Goal: Complete application form

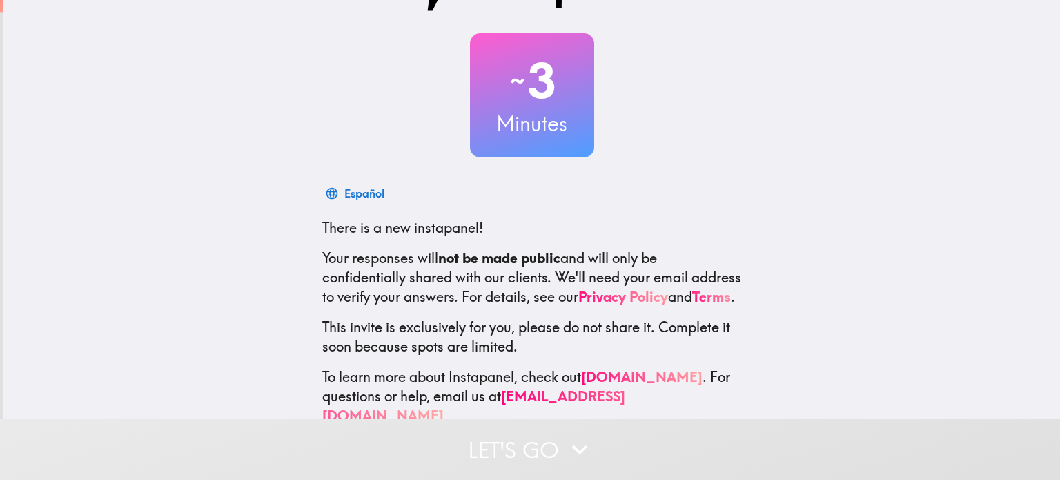
scroll to position [94, 0]
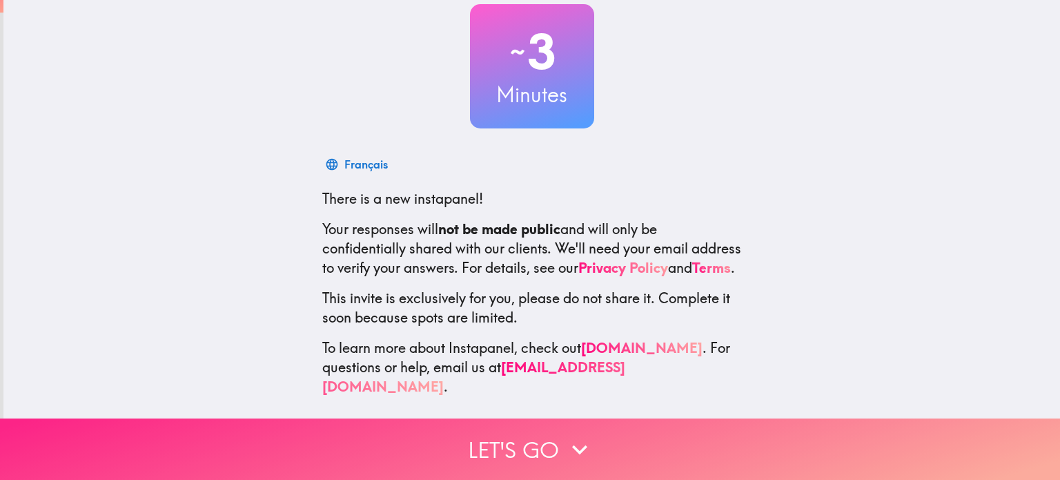
click at [506, 440] on button "Let's go" at bounding box center [530, 448] width 1060 height 61
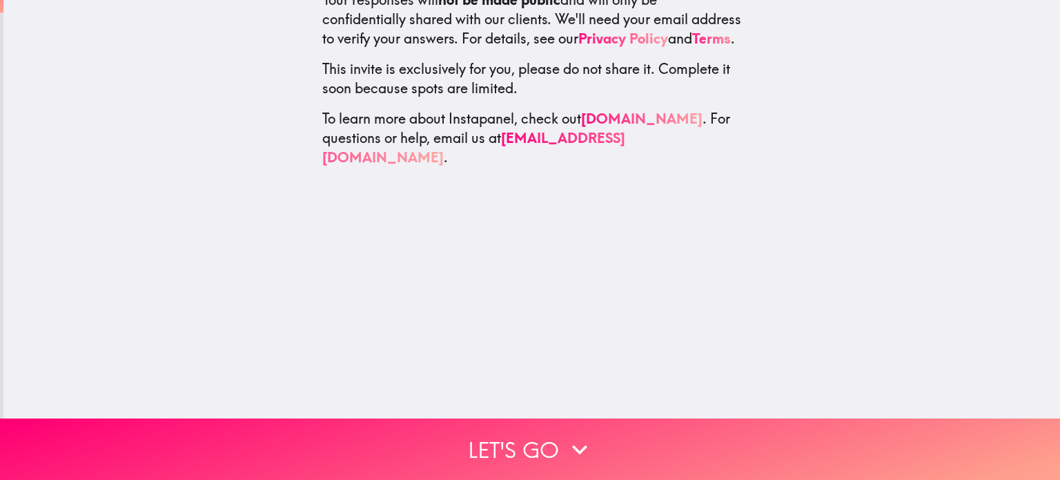
scroll to position [0, 0]
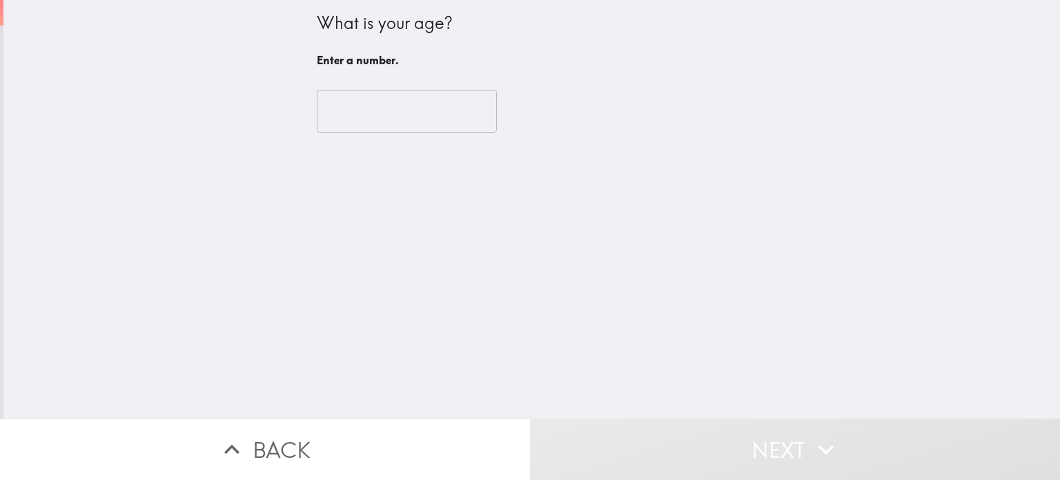
click at [351, 109] on input "number" at bounding box center [407, 111] width 180 height 43
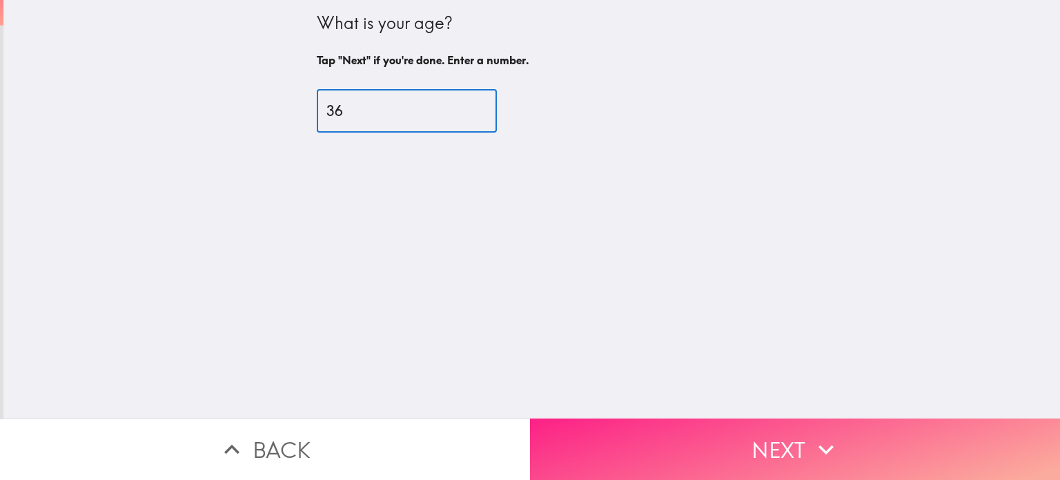
type input "36"
click at [796, 438] on button "Next" at bounding box center [795, 448] width 530 height 61
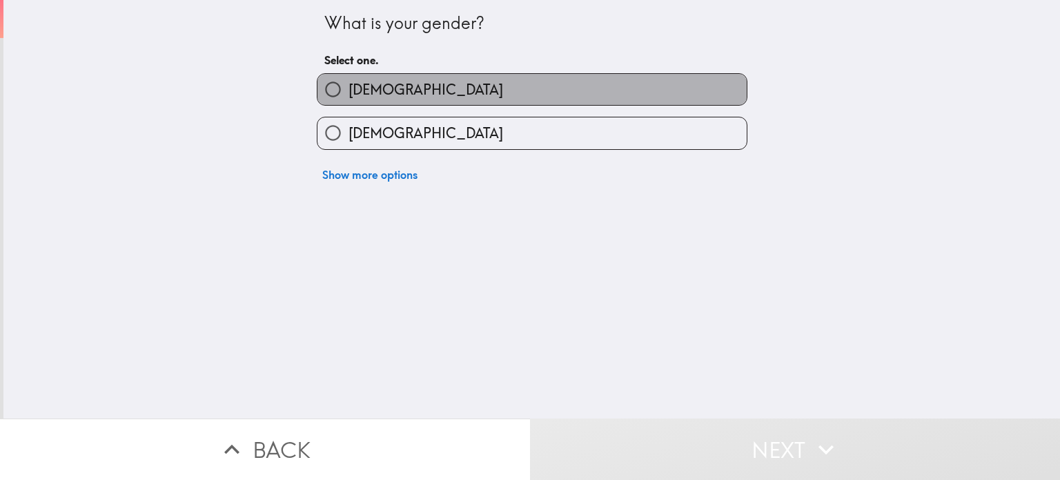
click at [402, 93] on label "[DEMOGRAPHIC_DATA]" at bounding box center [531, 89] width 429 height 31
click at [348, 93] on input "[DEMOGRAPHIC_DATA]" at bounding box center [332, 89] width 31 height 31
radio input "true"
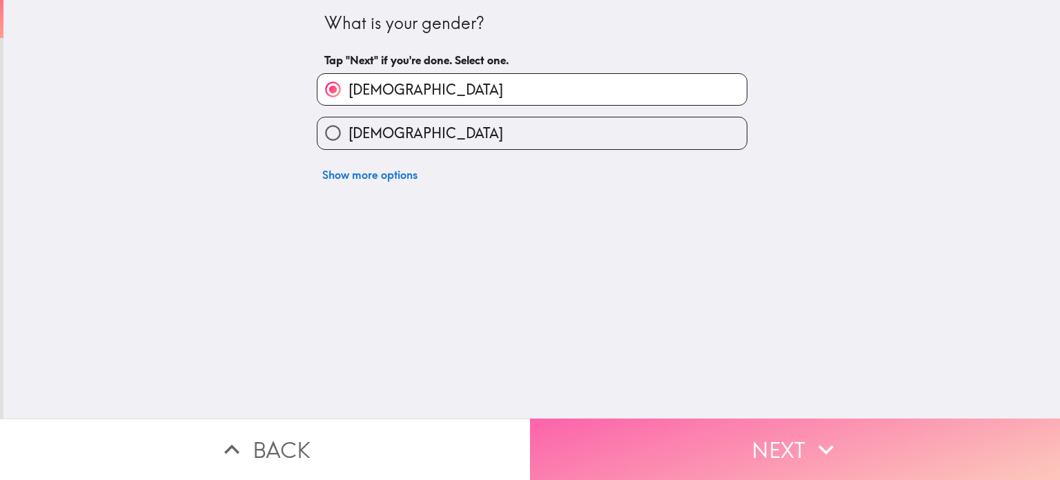
click at [796, 435] on button "Next" at bounding box center [795, 448] width 530 height 61
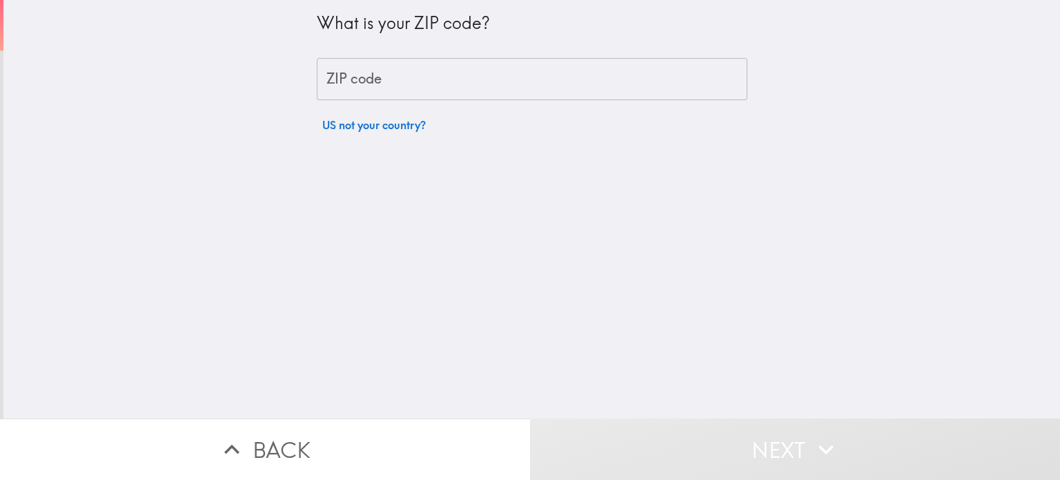
click at [363, 75] on input "ZIP code" at bounding box center [532, 79] width 431 height 43
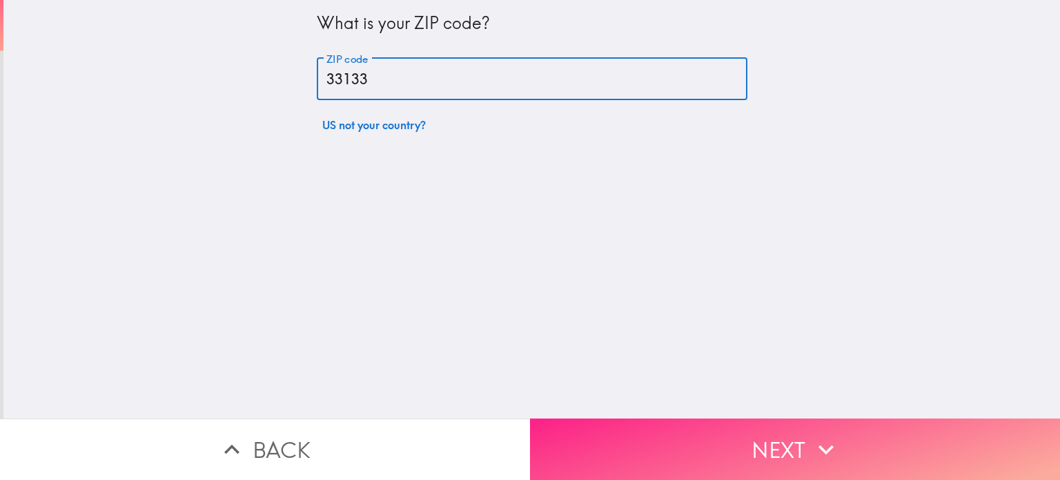
type input "33133"
click at [836, 446] on button "Next" at bounding box center [795, 448] width 530 height 61
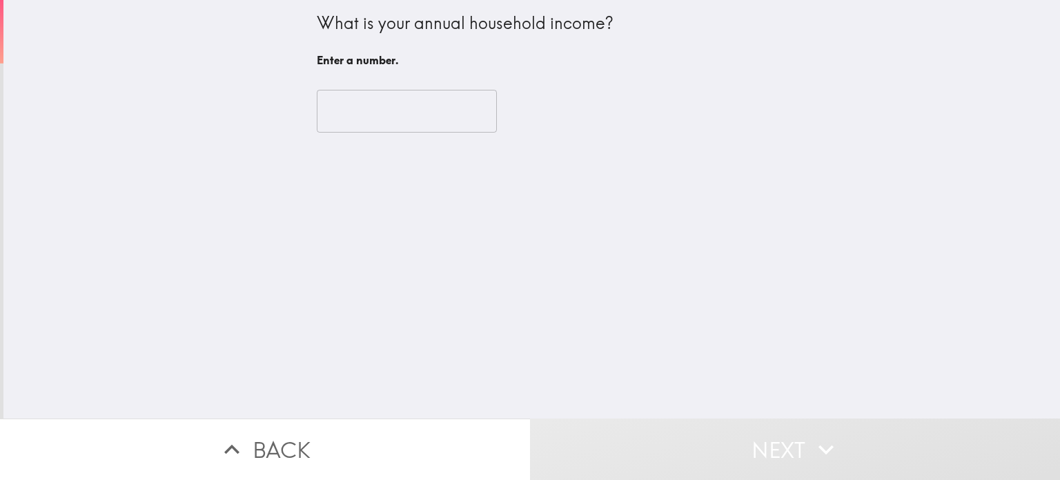
click at [376, 104] on input "number" at bounding box center [407, 111] width 180 height 43
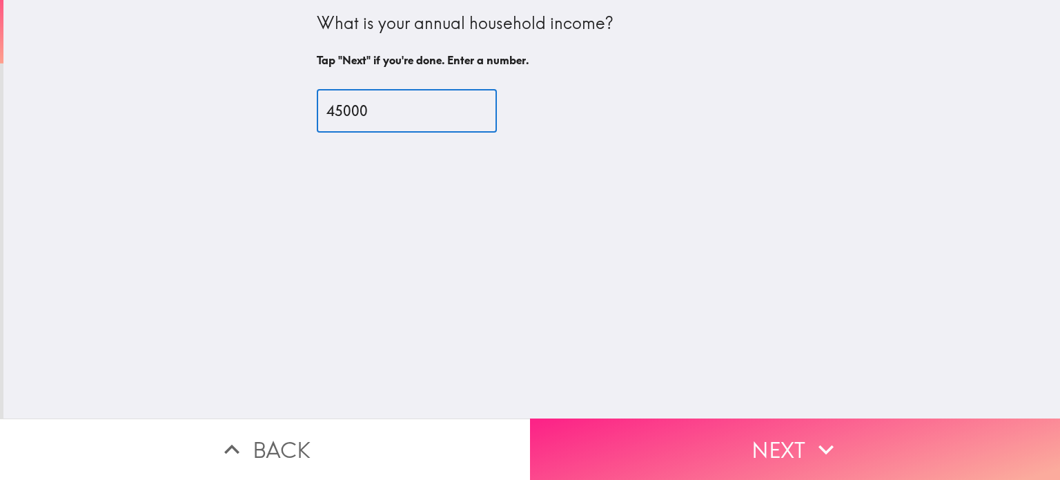
type input "45000"
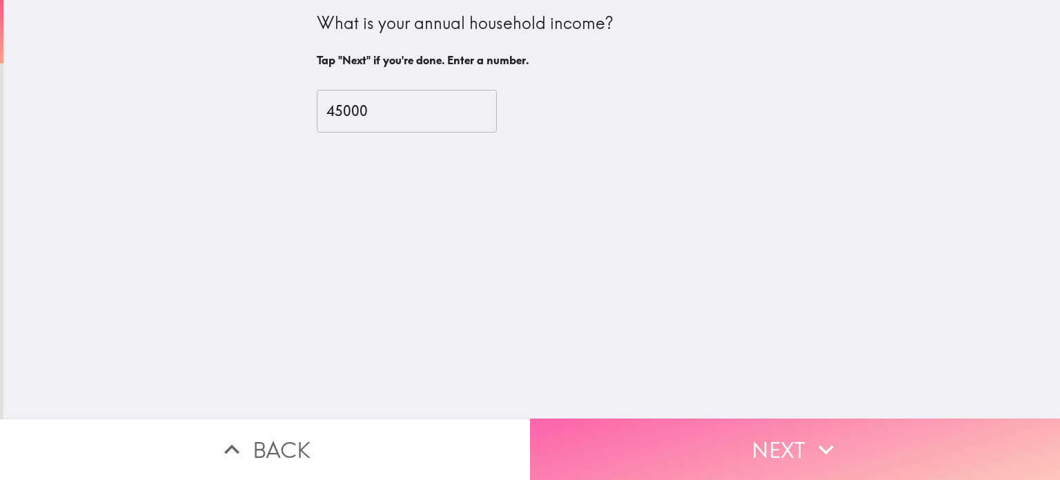
click at [794, 440] on button "Next" at bounding box center [795, 448] width 530 height 61
